Goal: Task Accomplishment & Management: Manage account settings

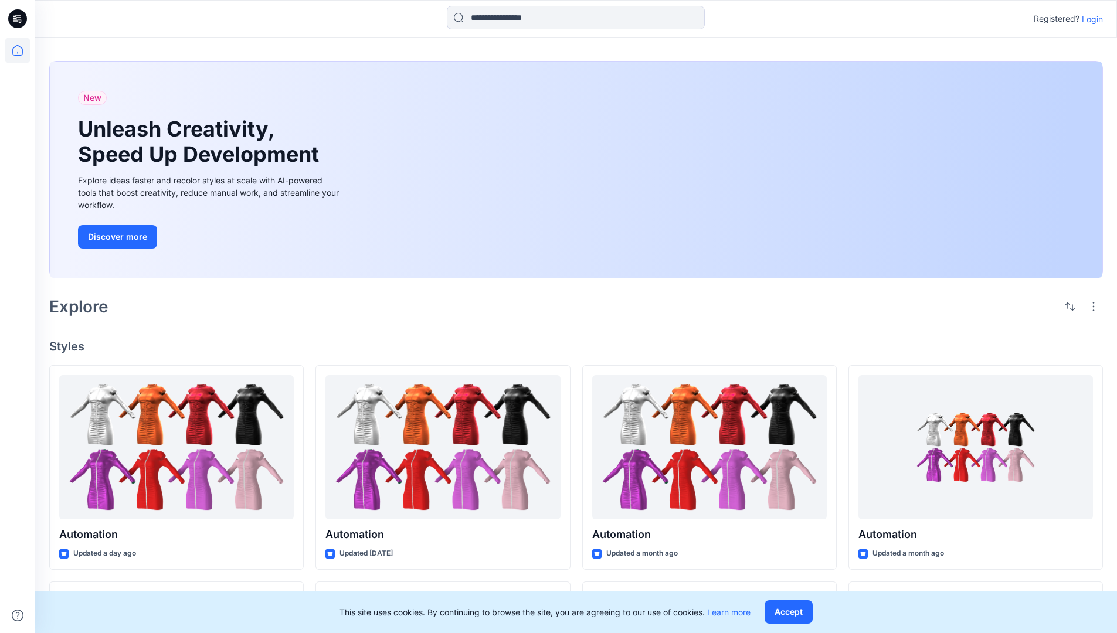
click at [1089, 19] on p "Login" at bounding box center [1092, 19] width 21 height 12
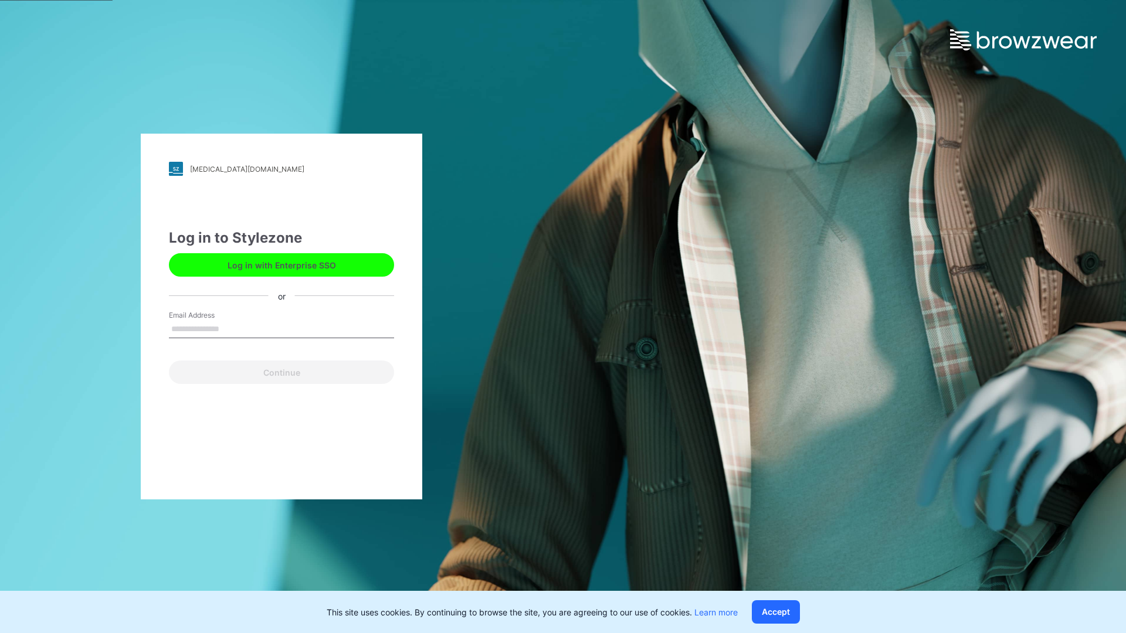
click at [232, 328] on input "Email Address" at bounding box center [281, 330] width 225 height 18
type input "**********"
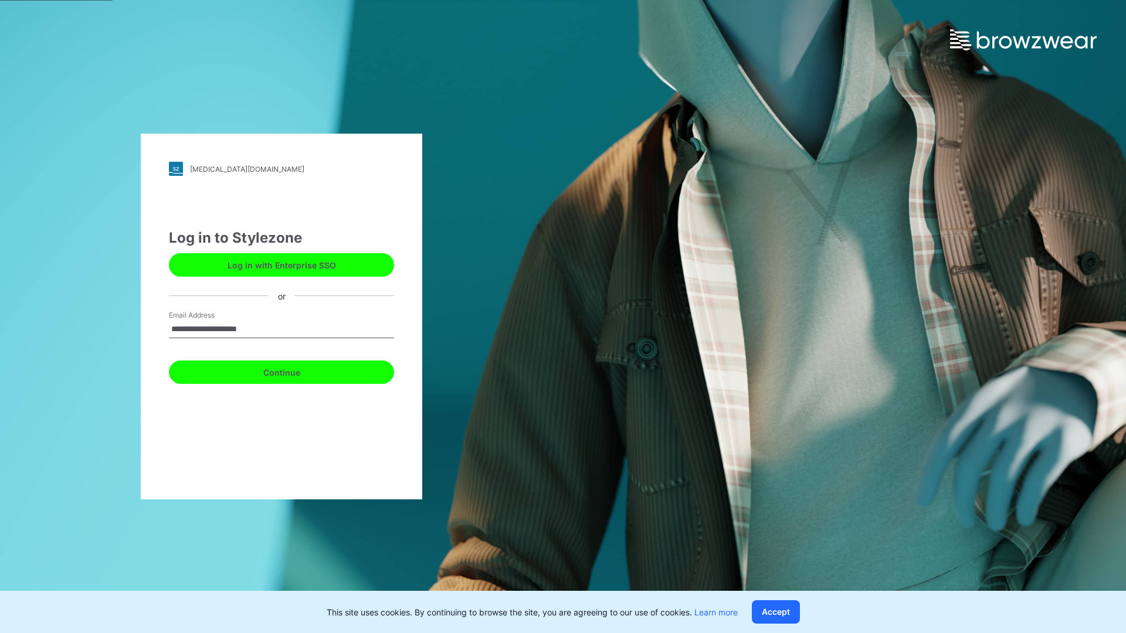
click at [294, 371] on button "Continue" at bounding box center [281, 372] width 225 height 23
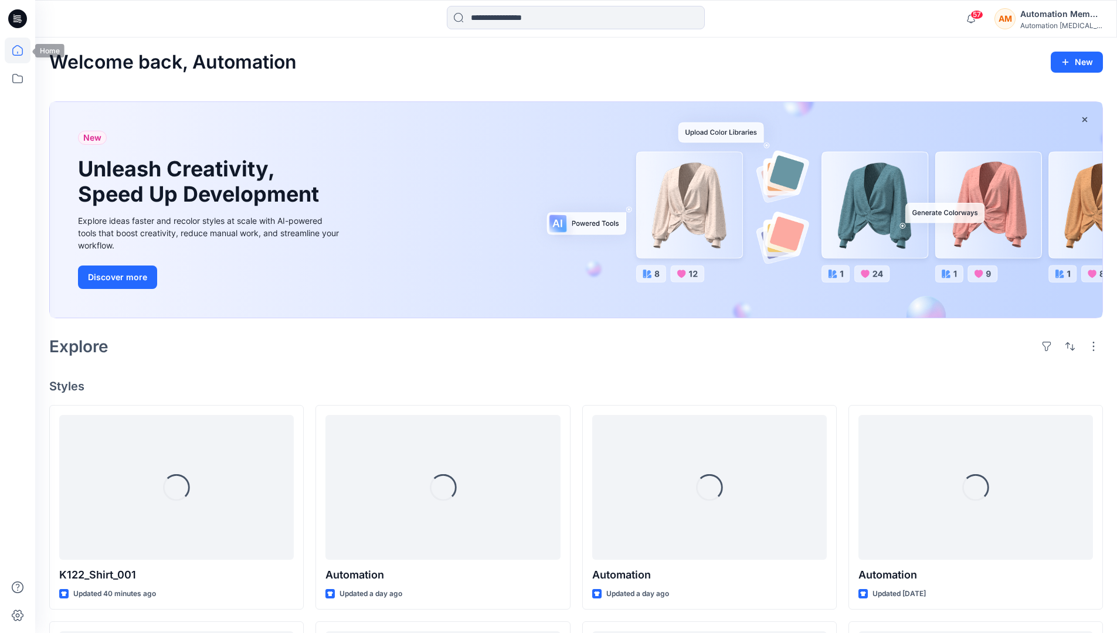
click at [21, 50] on icon at bounding box center [18, 51] width 26 height 26
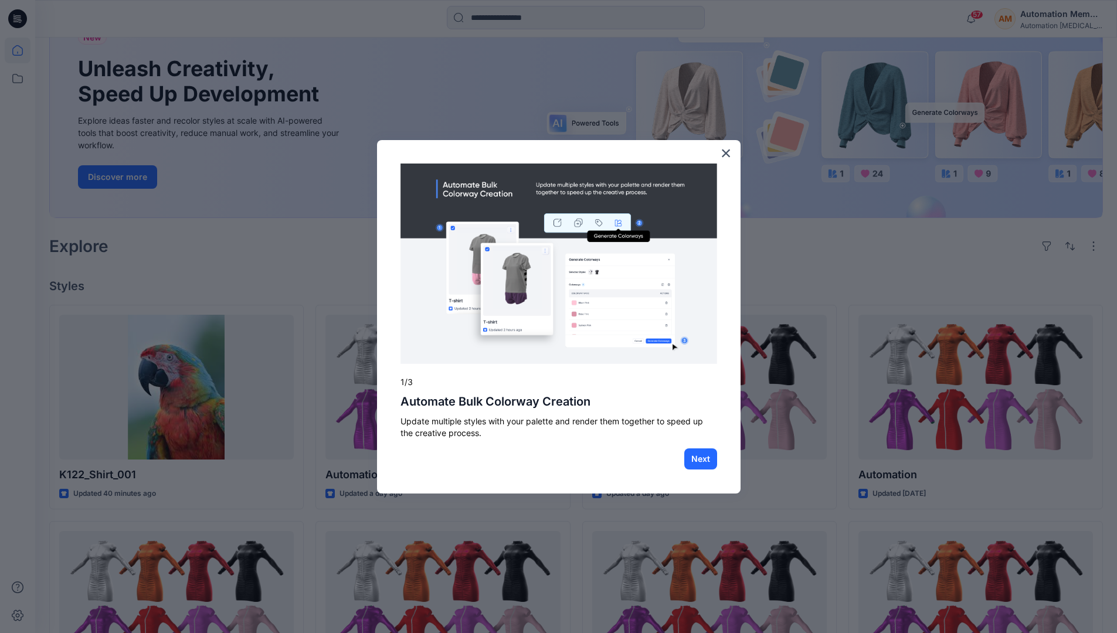
scroll to position [30, 0]
